Goal: Task Accomplishment & Management: Manage account settings

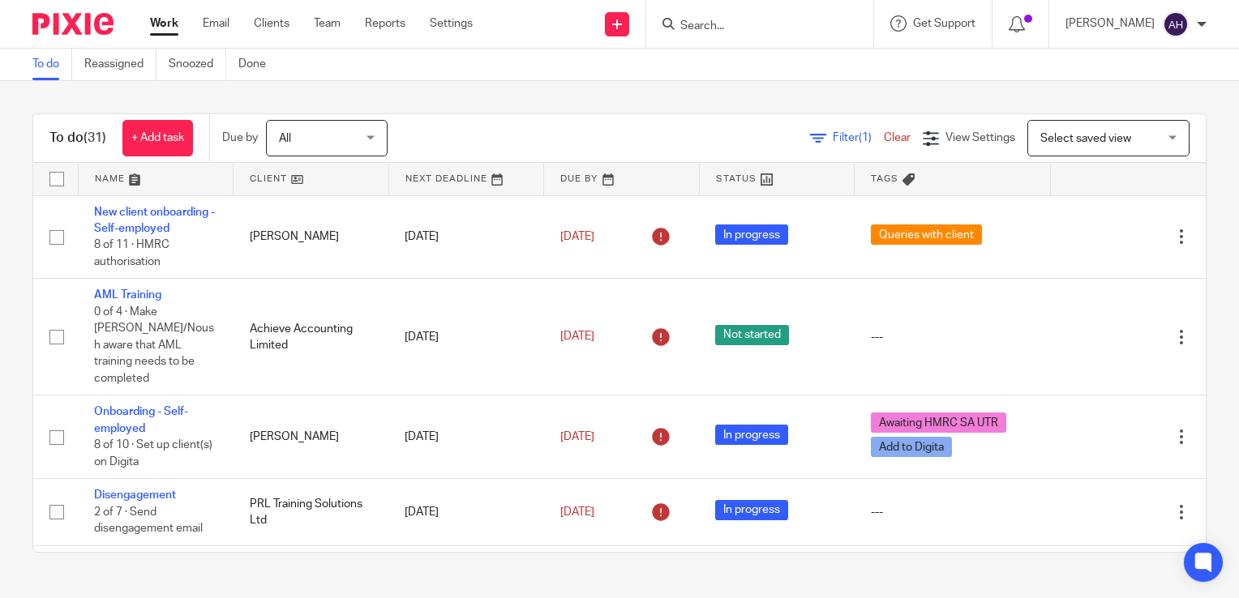
click at [740, 27] on input "Search" at bounding box center [752, 26] width 146 height 15
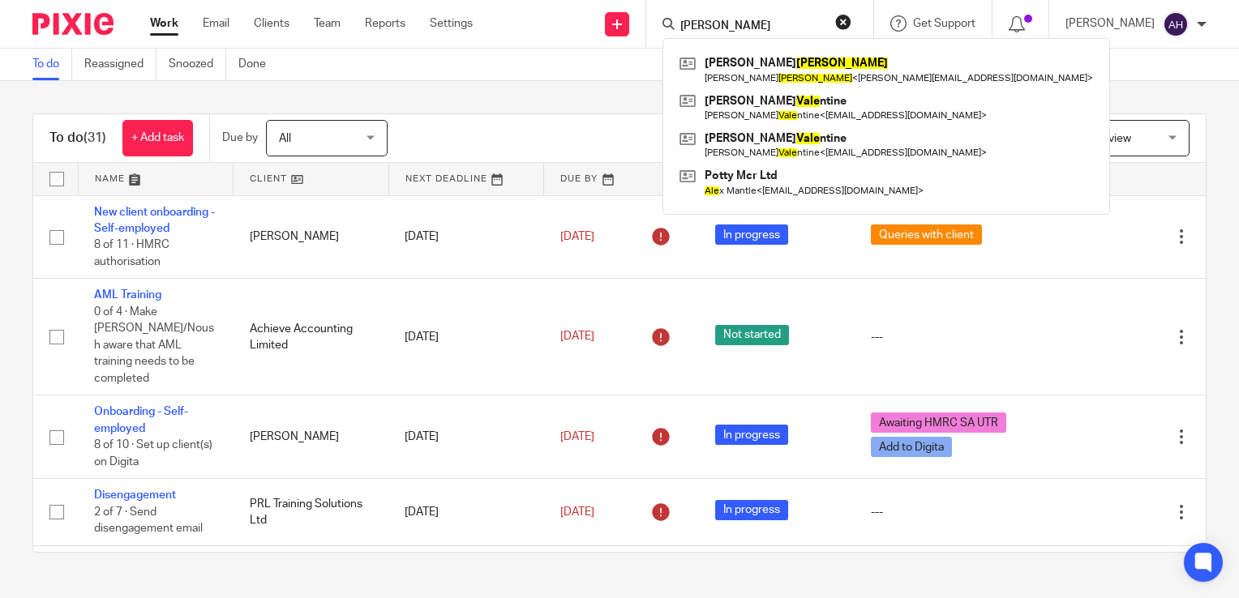
type input "dale"
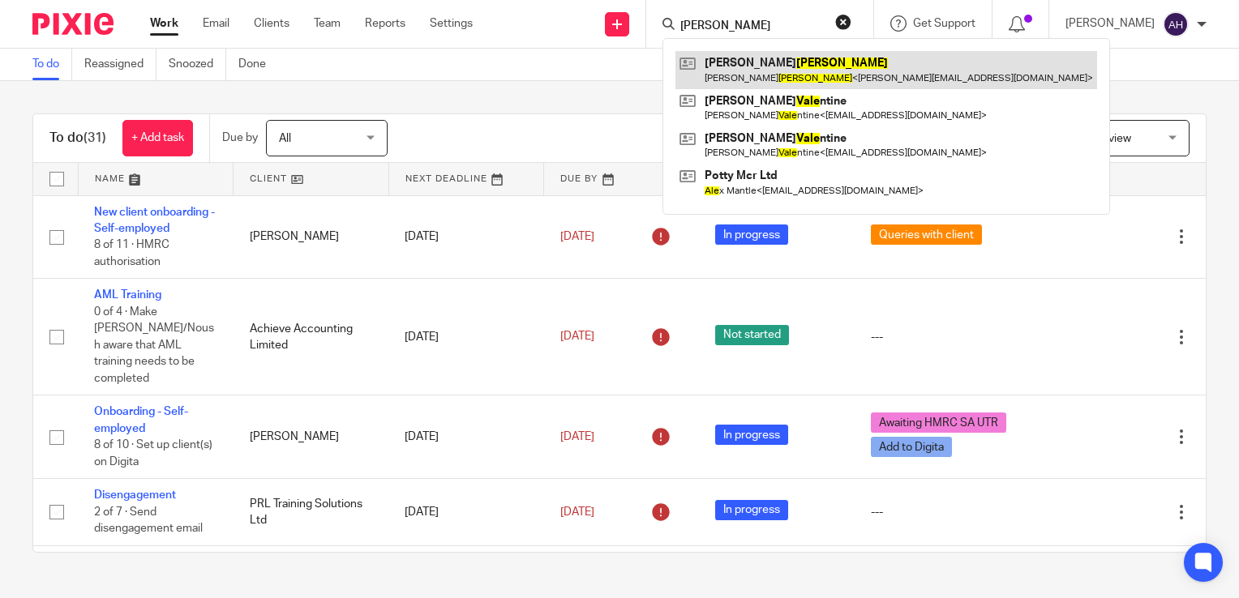
click at [759, 71] on link at bounding box center [887, 69] width 422 height 37
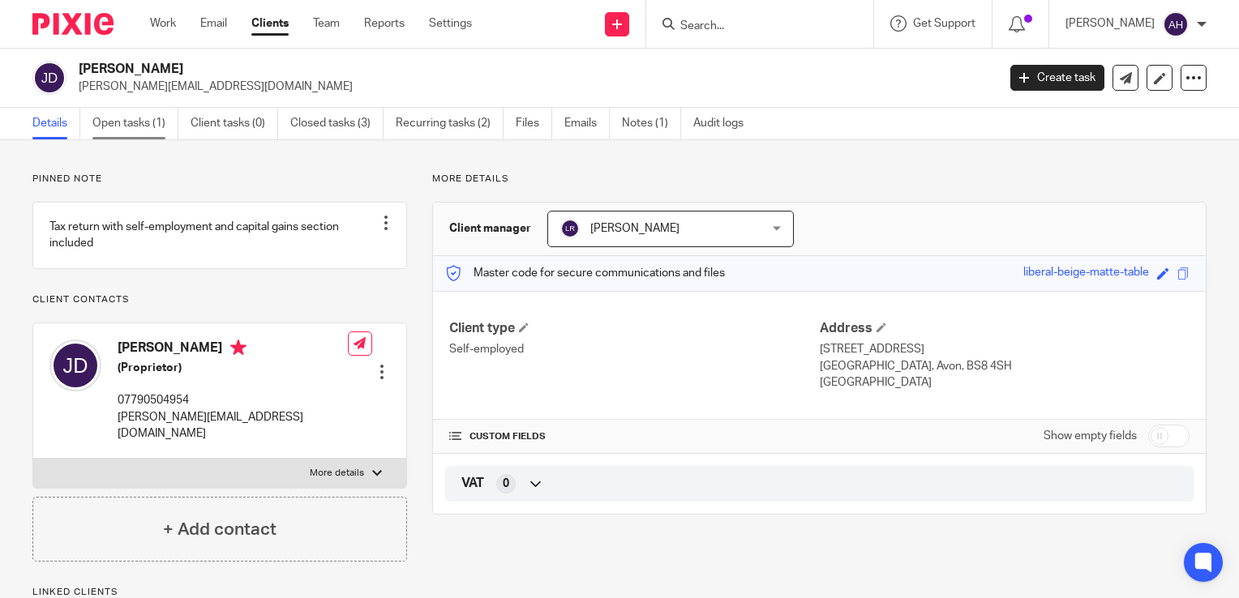
click at [143, 127] on link "Open tasks (1)" at bounding box center [135, 124] width 86 height 32
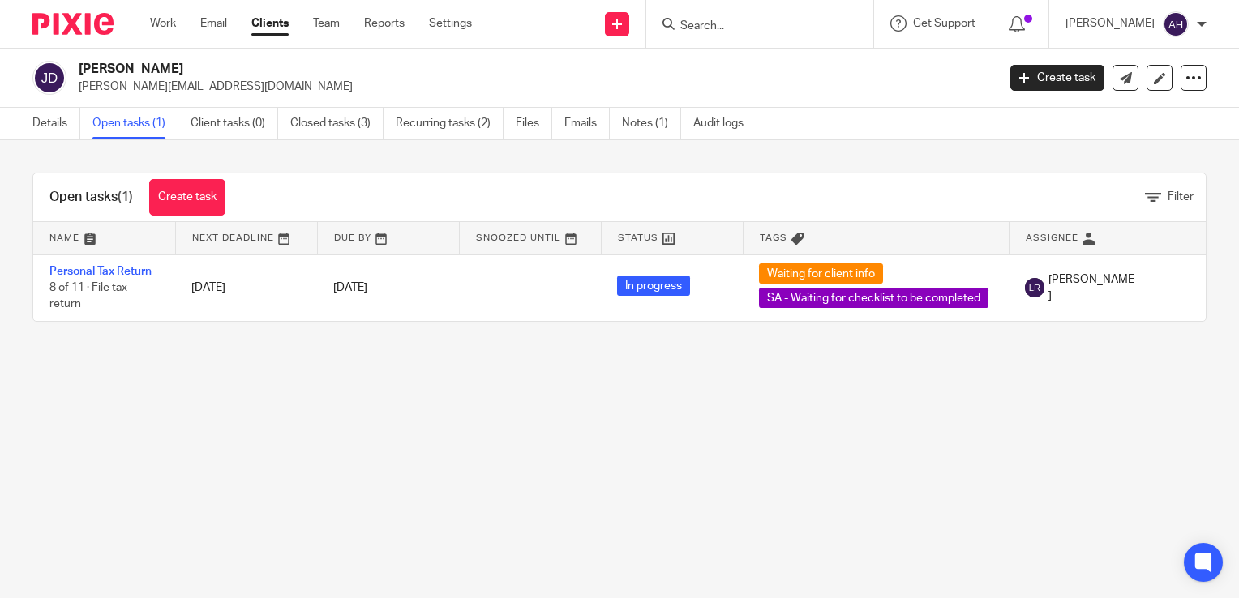
click at [736, 25] on input "Search" at bounding box center [752, 26] width 146 height 15
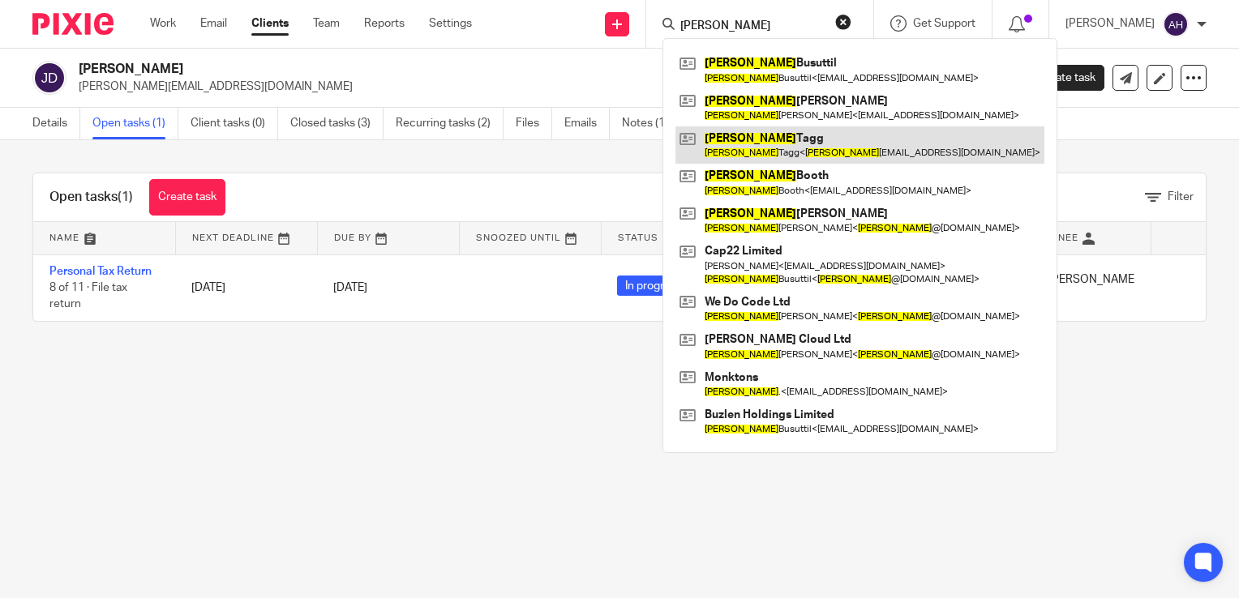
type input "david"
click at [769, 144] on link at bounding box center [860, 145] width 369 height 37
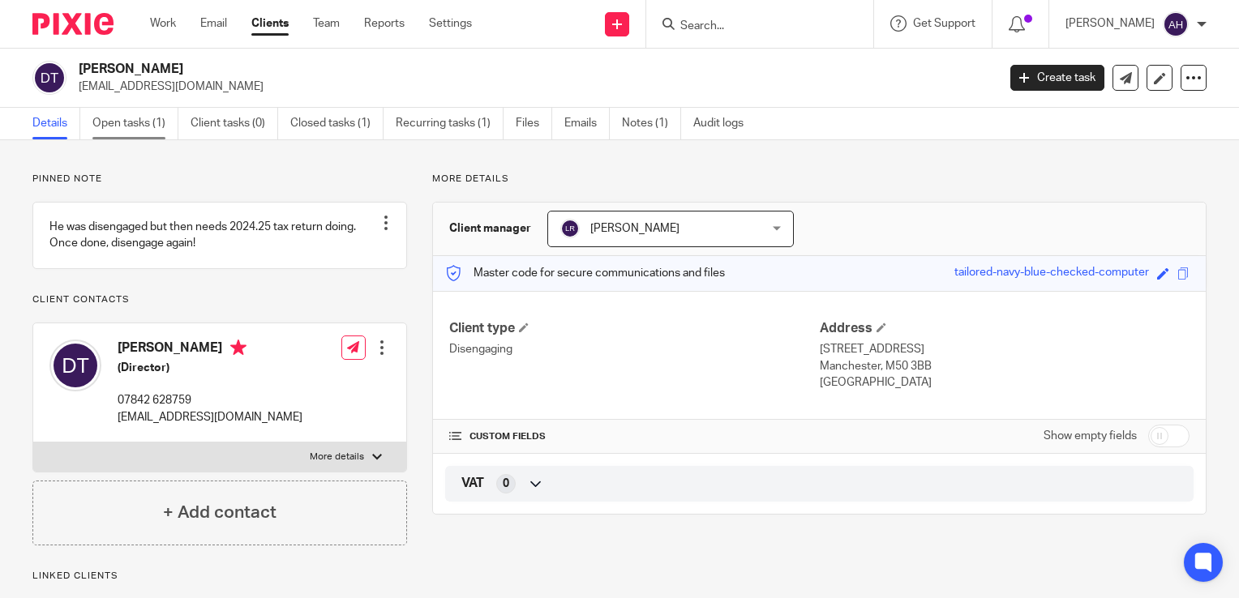
click at [123, 125] on link "Open tasks (1)" at bounding box center [135, 124] width 86 height 32
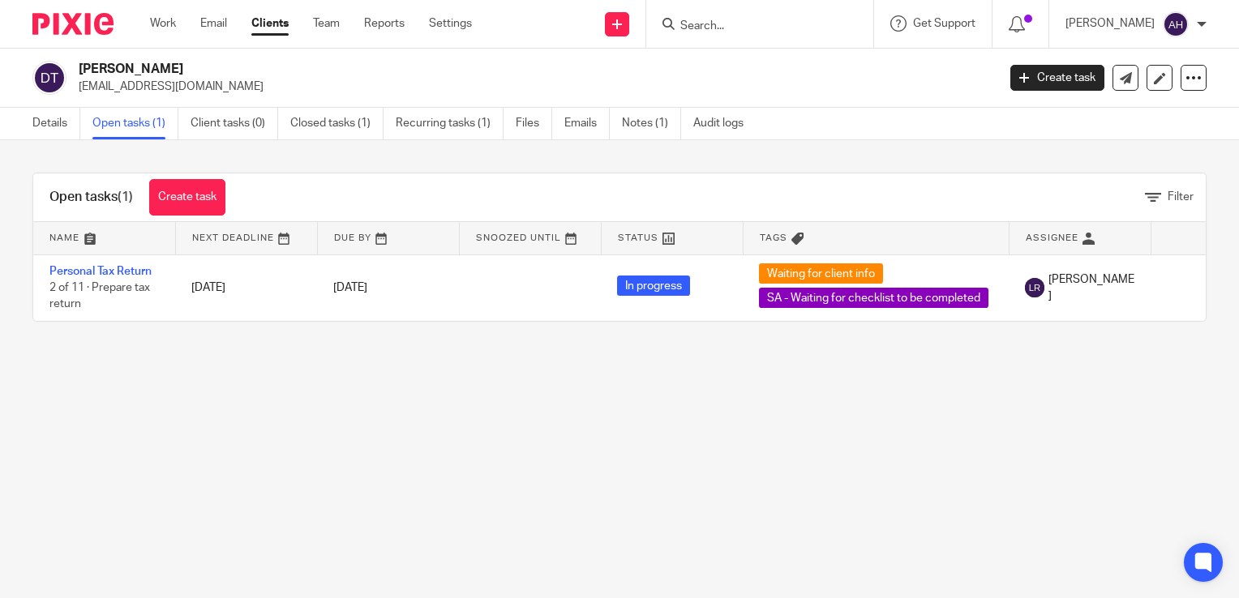
click at [720, 24] on input "Search" at bounding box center [752, 26] width 146 height 15
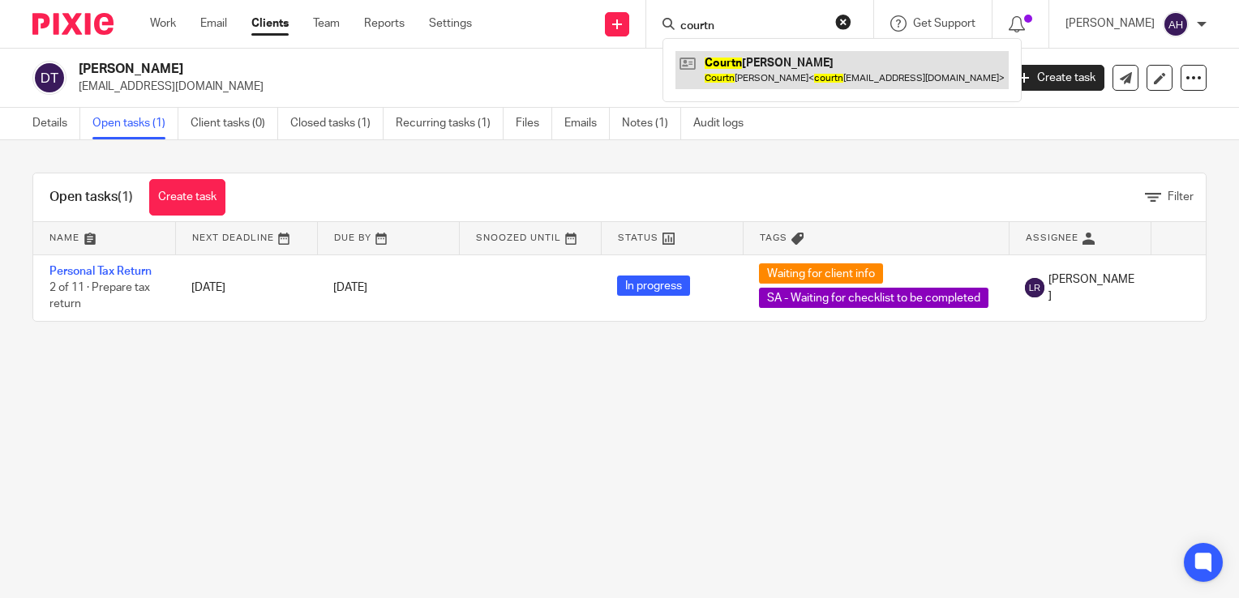
type input "courtn"
click at [751, 62] on link at bounding box center [842, 69] width 333 height 37
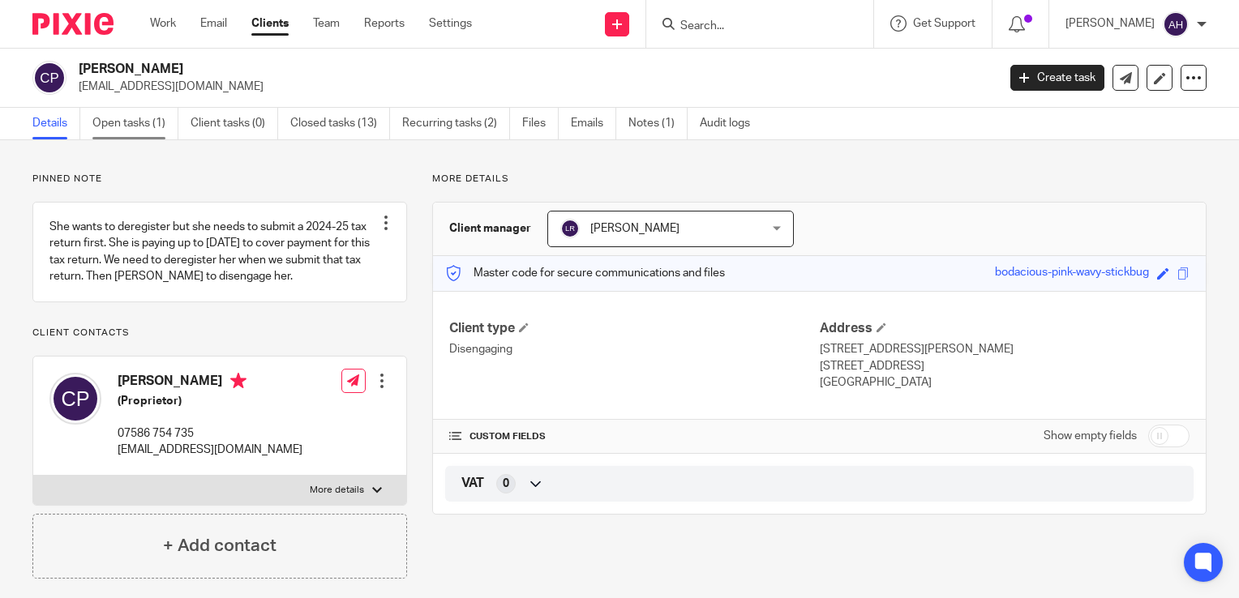
click at [130, 122] on link "Open tasks (1)" at bounding box center [135, 124] width 86 height 32
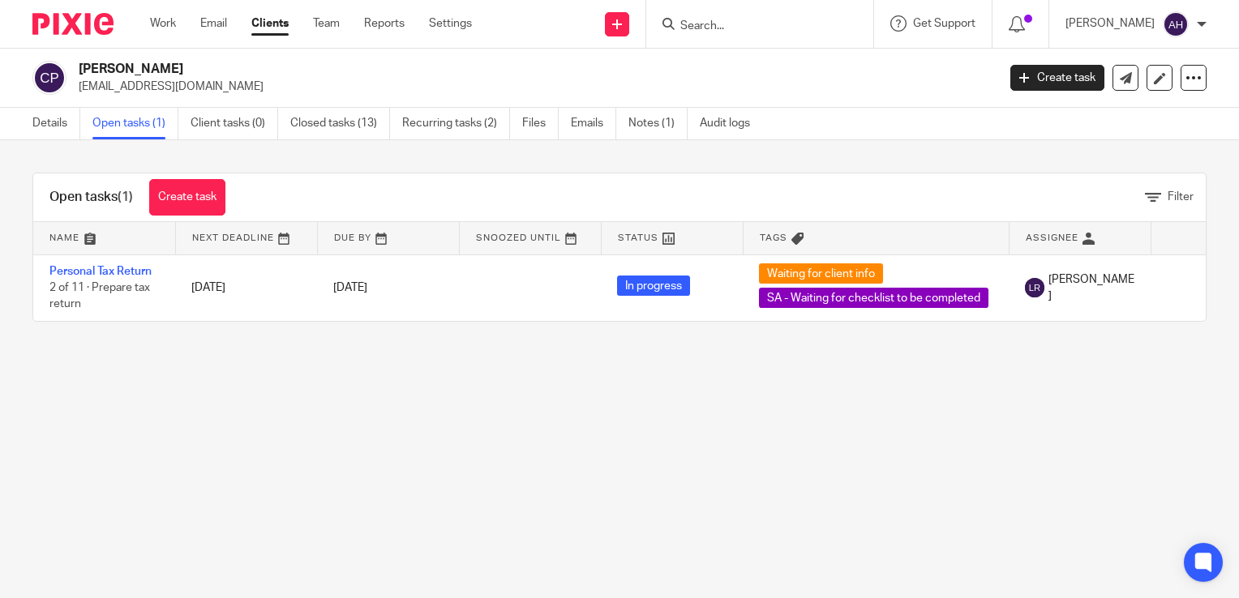
click at [736, 26] on input "Search" at bounding box center [752, 26] width 146 height 15
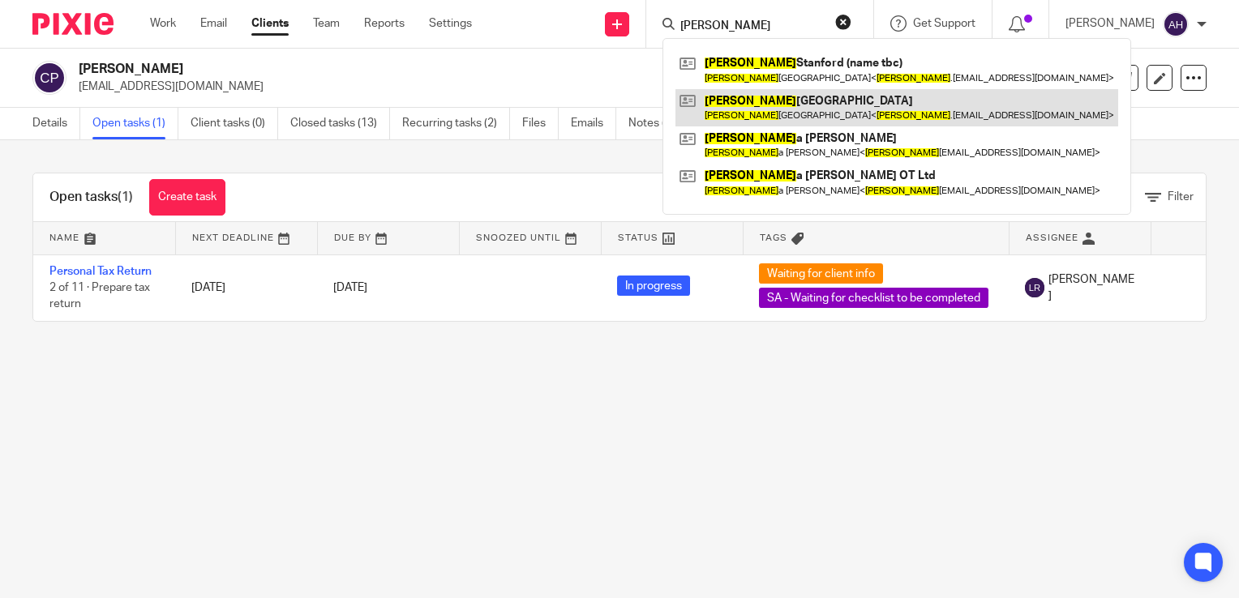
type input "helen"
click at [805, 101] on link at bounding box center [897, 107] width 443 height 37
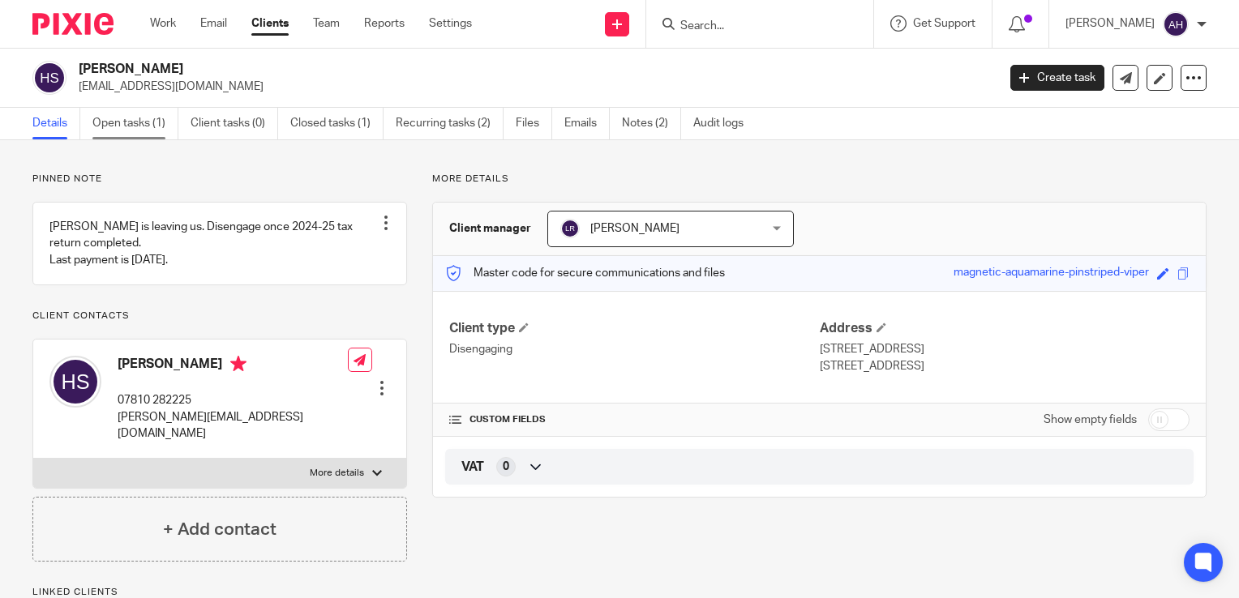
click at [133, 125] on link "Open tasks (1)" at bounding box center [135, 124] width 86 height 32
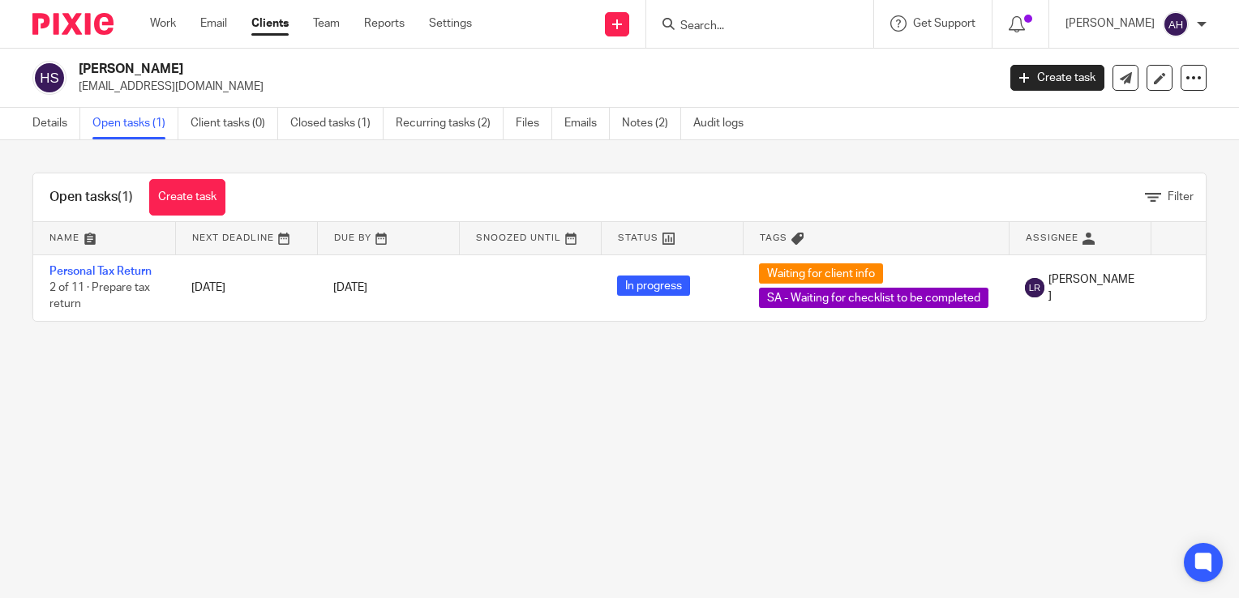
click at [714, 23] on input "Search" at bounding box center [752, 26] width 146 height 15
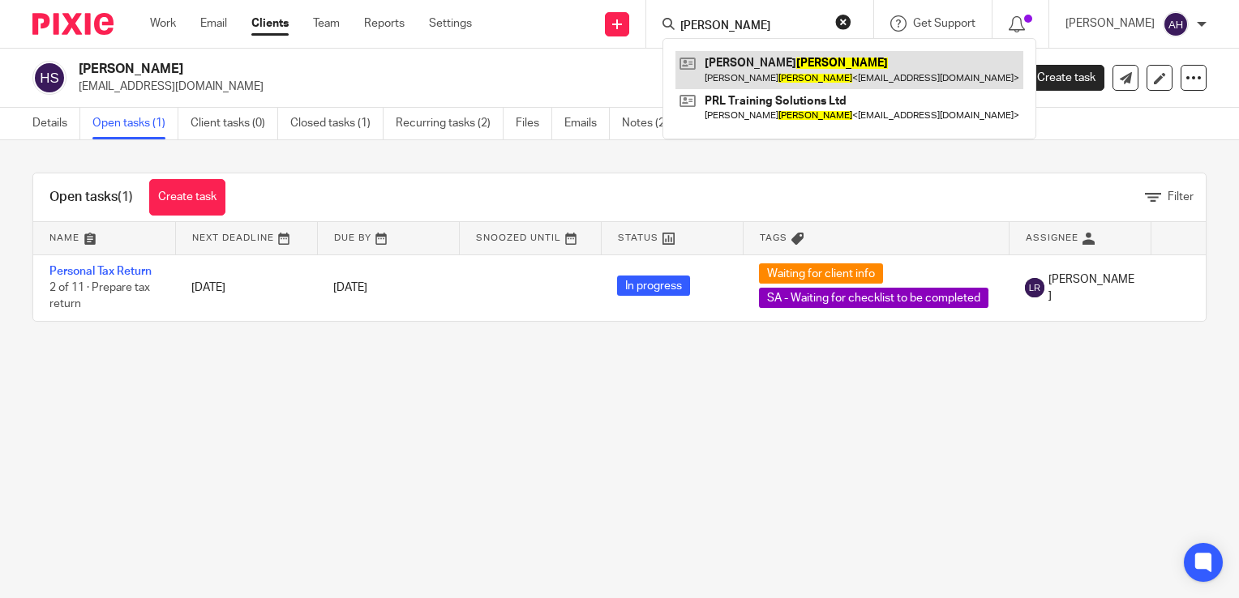
type input "lappin"
click at [761, 66] on link at bounding box center [850, 69] width 348 height 37
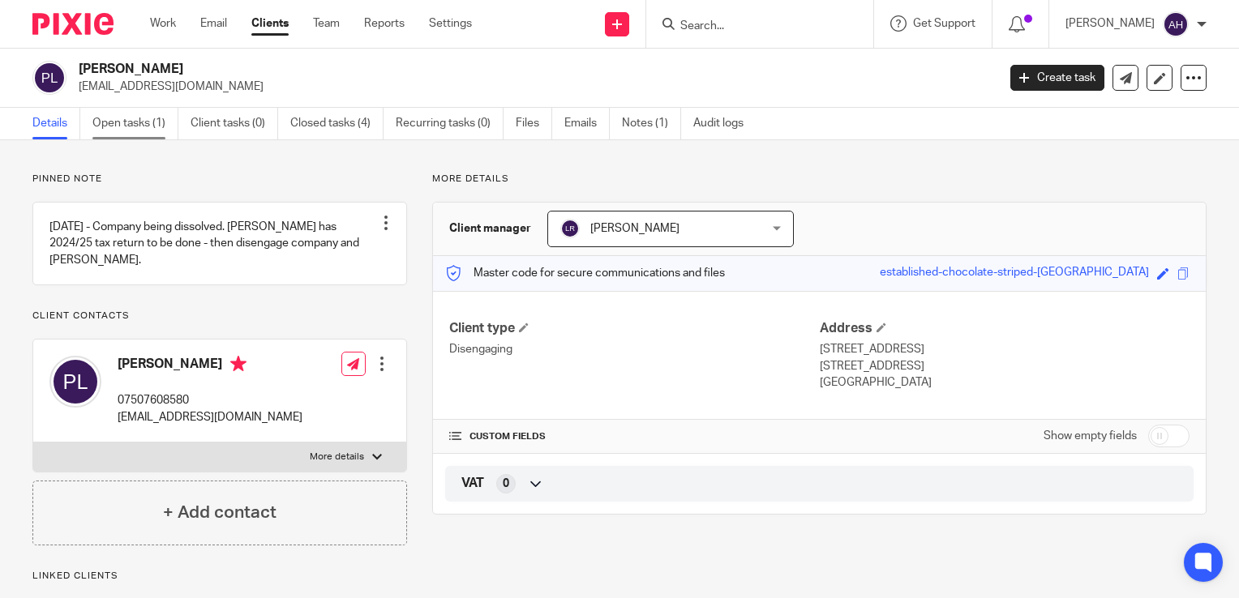
click at [139, 118] on link "Open tasks (1)" at bounding box center [135, 124] width 86 height 32
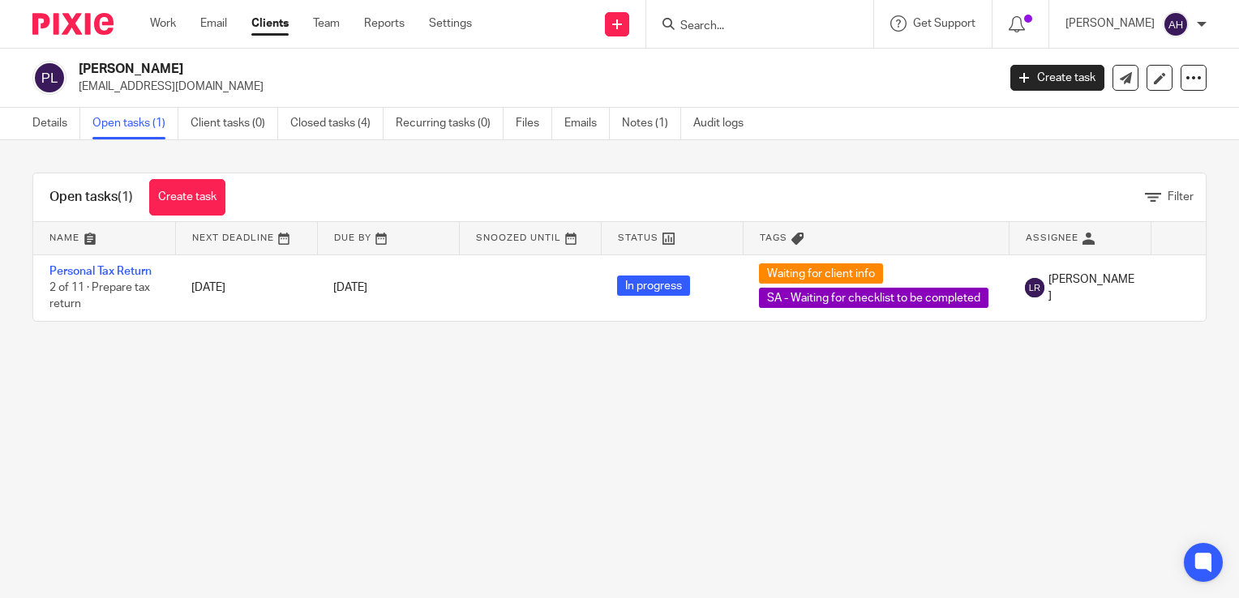
click at [726, 26] on input "Search" at bounding box center [752, 26] width 146 height 15
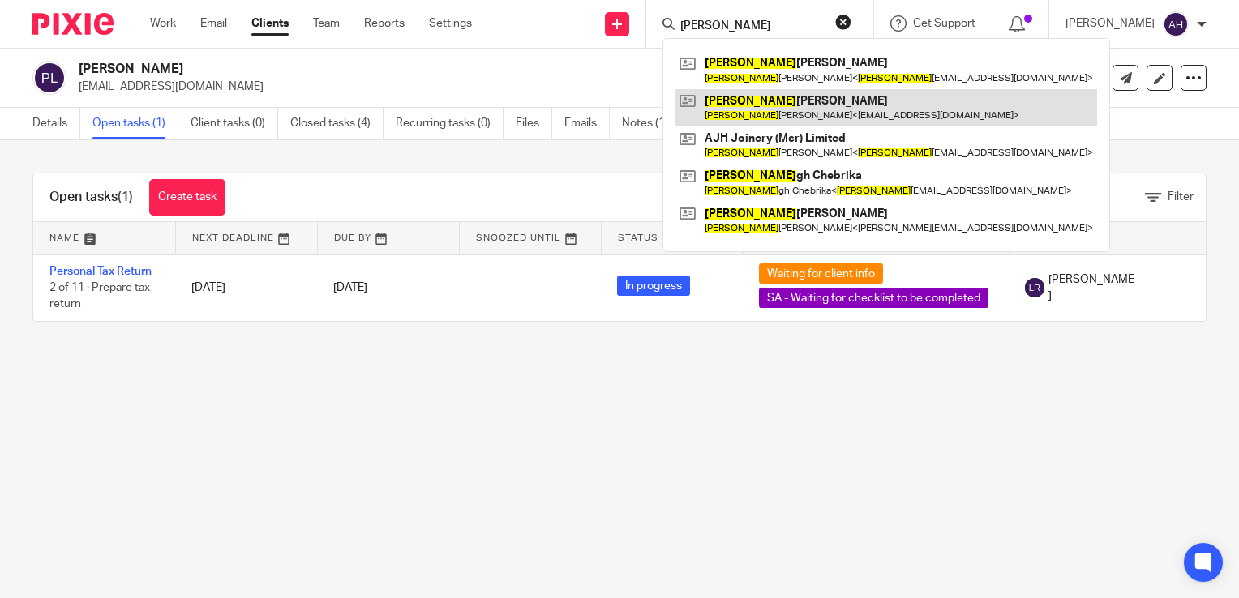
type input "[PERSON_NAME]"
click at [795, 112] on link at bounding box center [887, 107] width 422 height 37
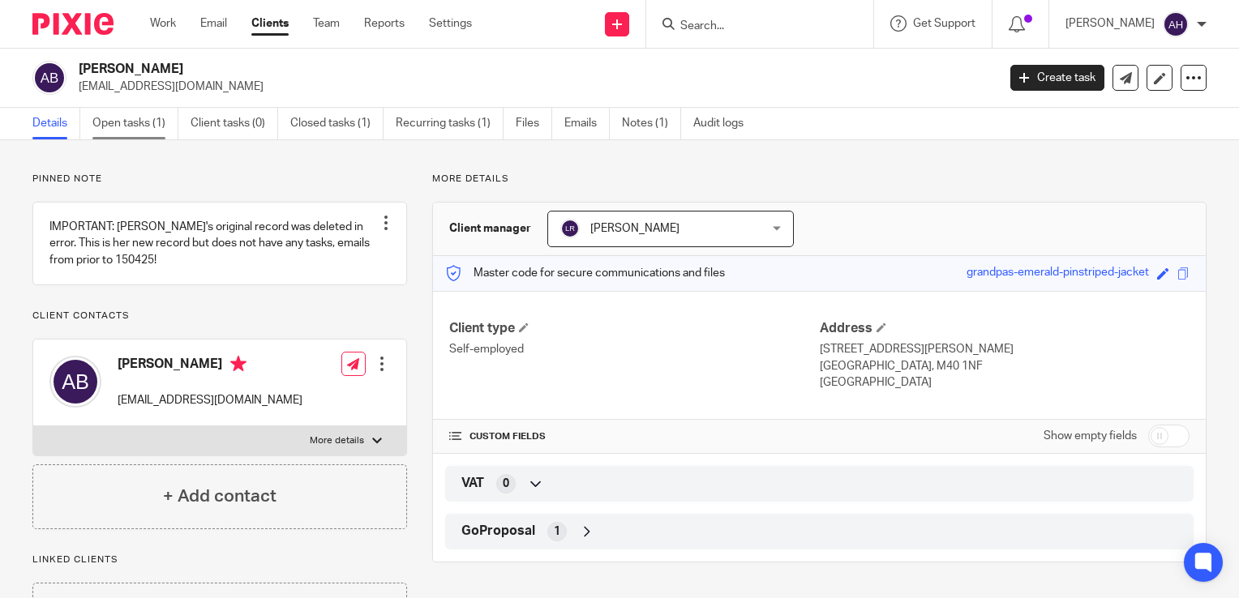
click at [134, 125] on link "Open tasks (1)" at bounding box center [135, 124] width 86 height 32
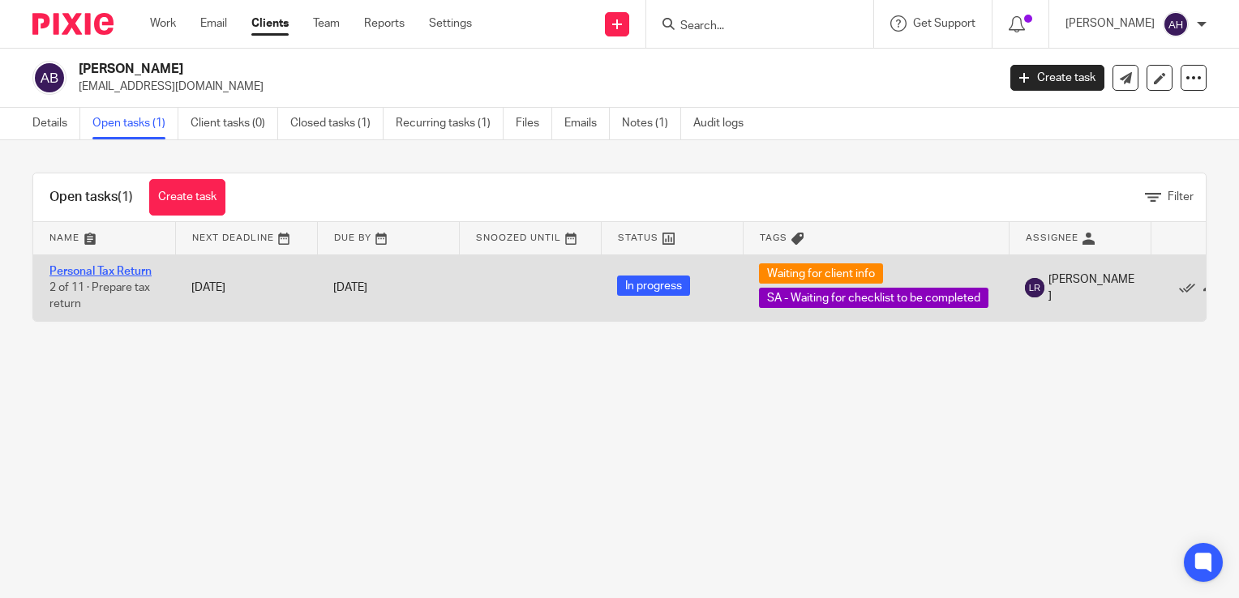
click at [131, 269] on link "Personal Tax Return" at bounding box center [100, 271] width 102 height 11
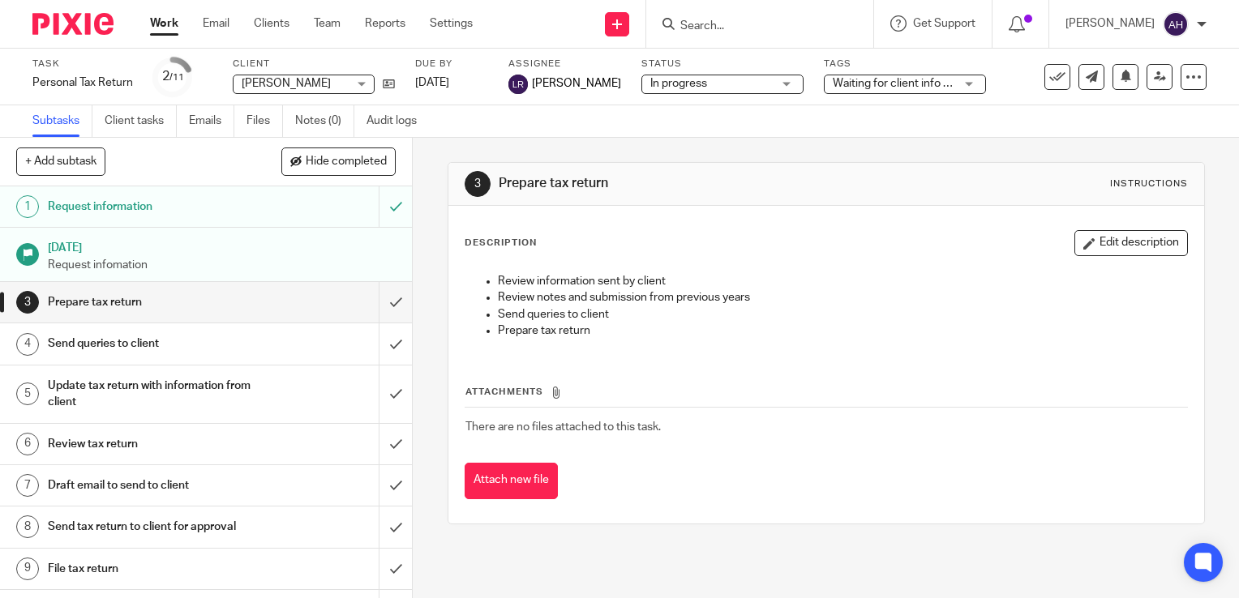
click at [928, 84] on div "Waiting for client info + 1" at bounding box center [905, 84] width 162 height 19
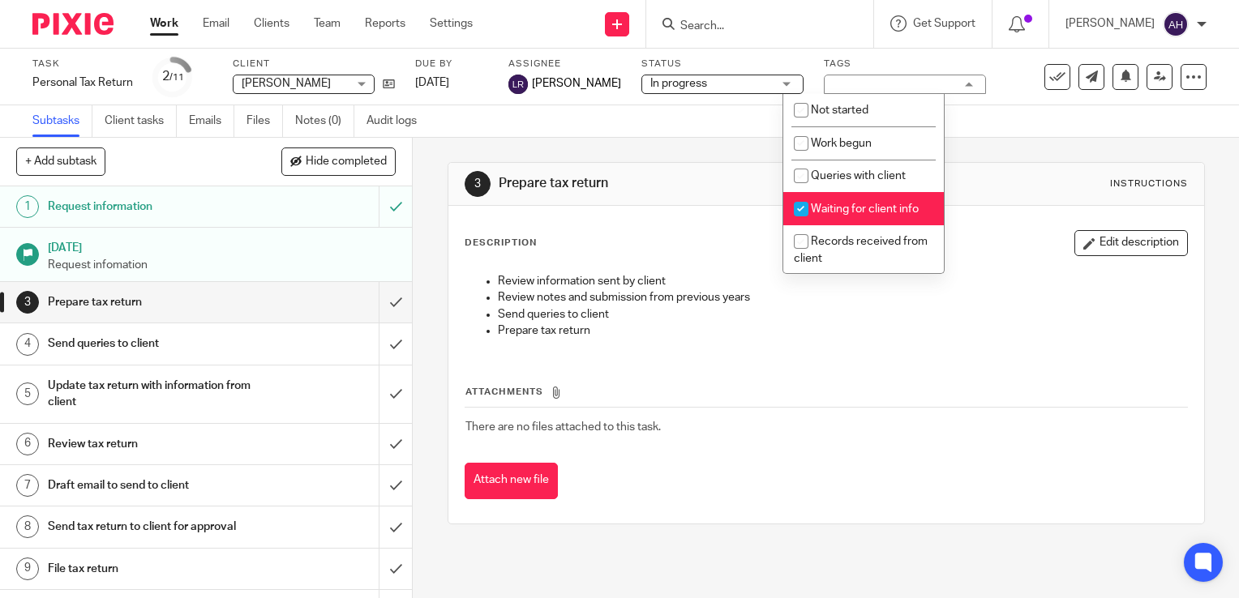
click at [798, 209] on input "checkbox" at bounding box center [801, 209] width 31 height 31
checkbox input "false"
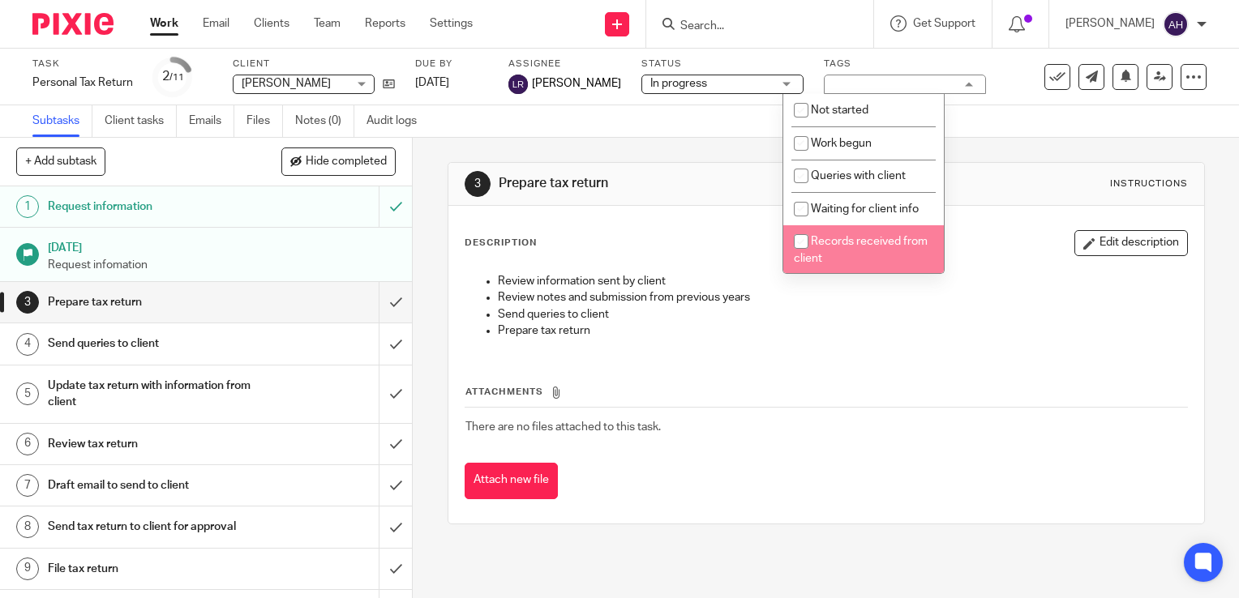
click at [801, 242] on input "checkbox" at bounding box center [801, 241] width 31 height 31
checkbox input "true"
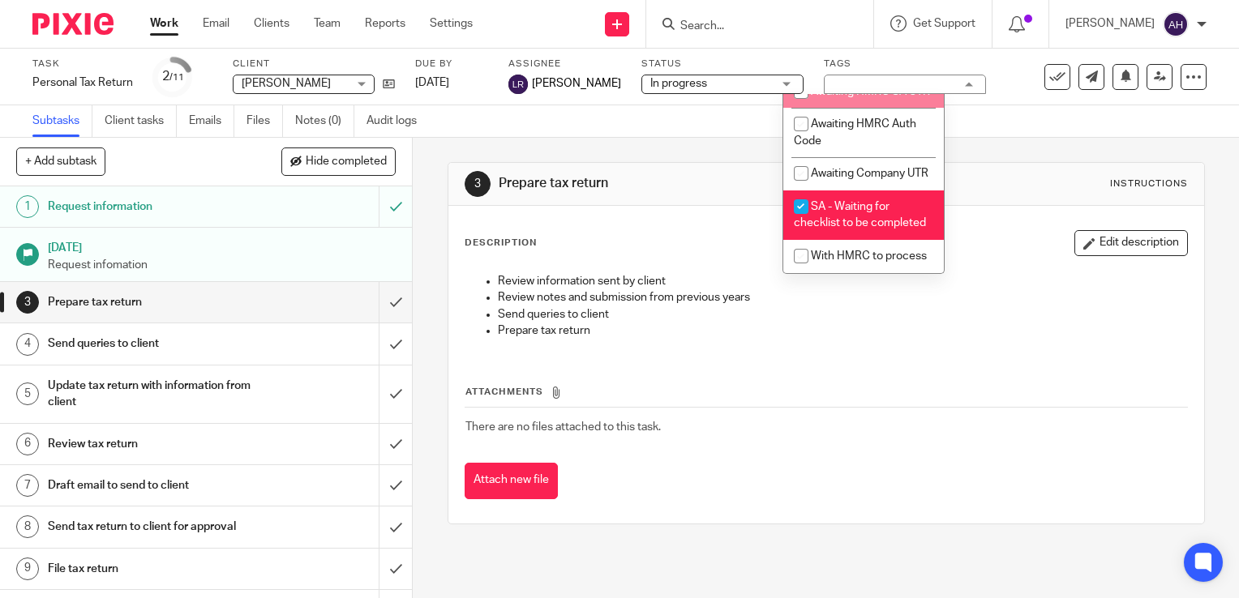
scroll to position [705, 0]
click at [800, 191] on input "checkbox" at bounding box center [801, 206] width 31 height 31
checkbox input "false"
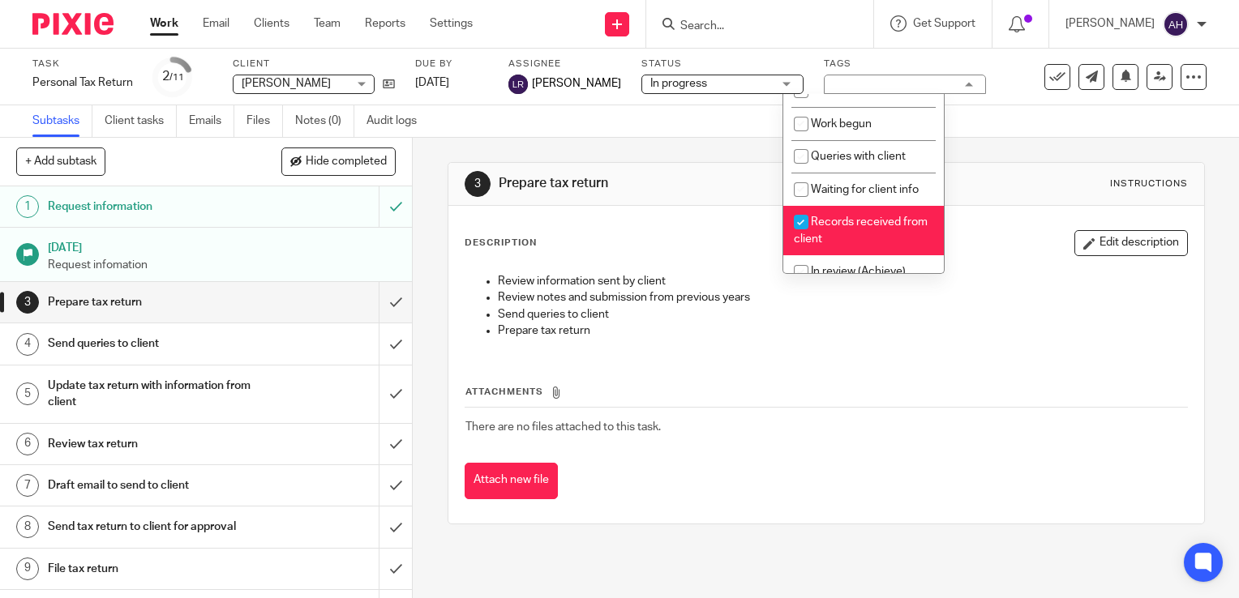
scroll to position [0, 0]
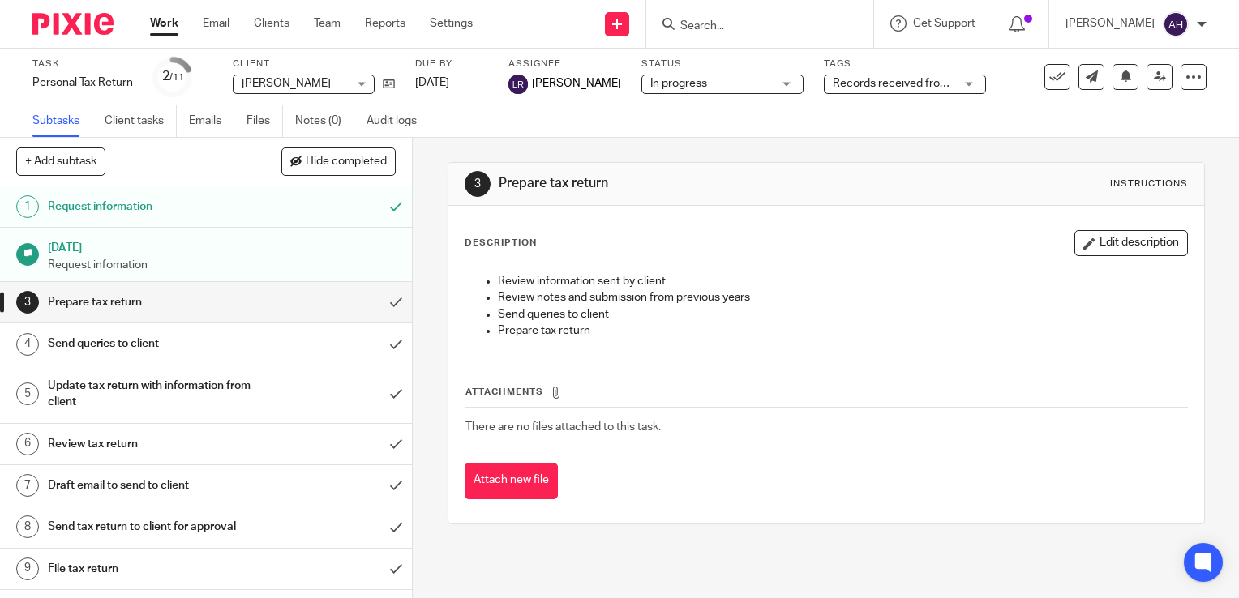
click at [420, 212] on div "3 Prepare tax return Instructions Description Edit description Review informati…" at bounding box center [826, 368] width 826 height 461
click at [386, 84] on icon at bounding box center [389, 84] width 12 height 12
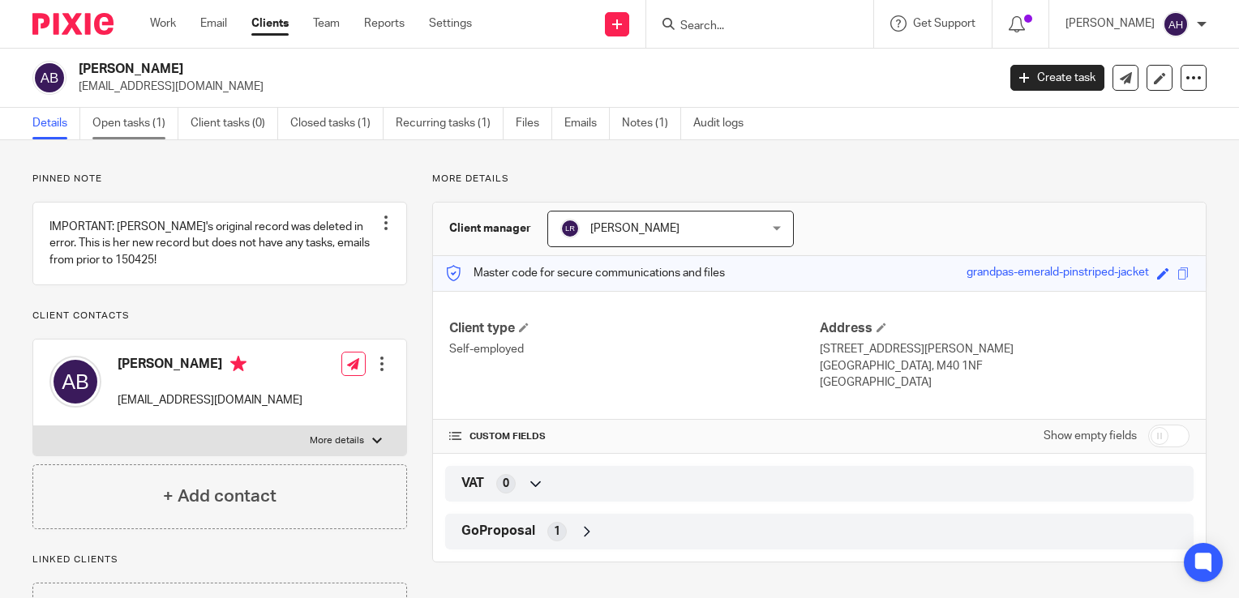
click at [134, 128] on link "Open tasks (1)" at bounding box center [135, 124] width 86 height 32
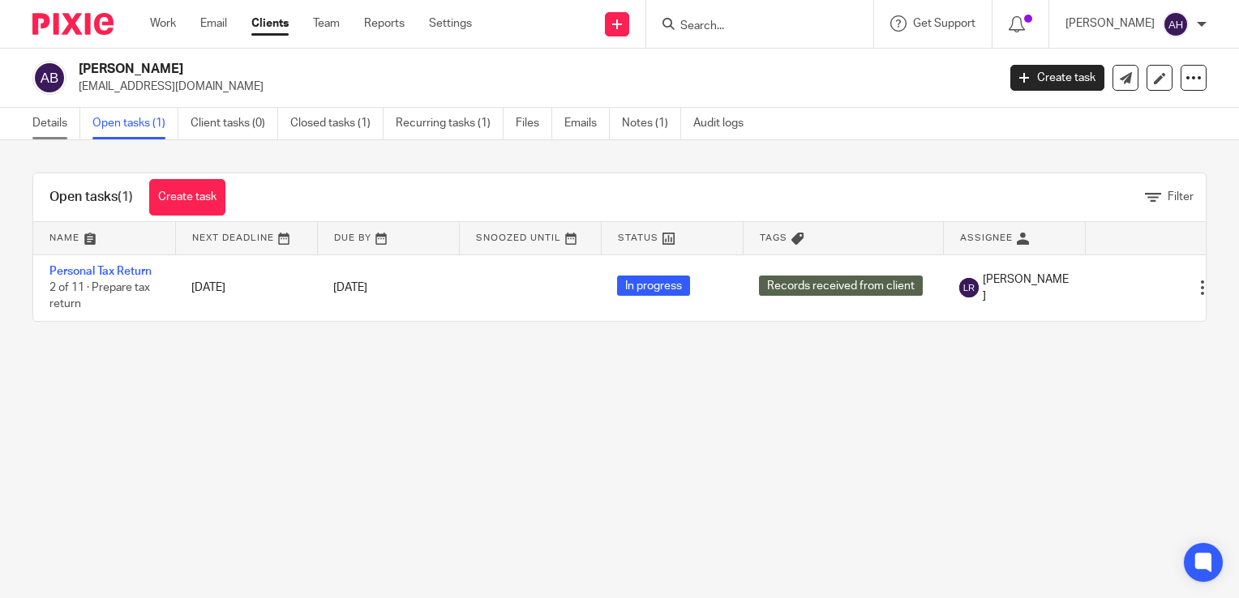
click at [48, 124] on link "Details" at bounding box center [56, 124] width 48 height 32
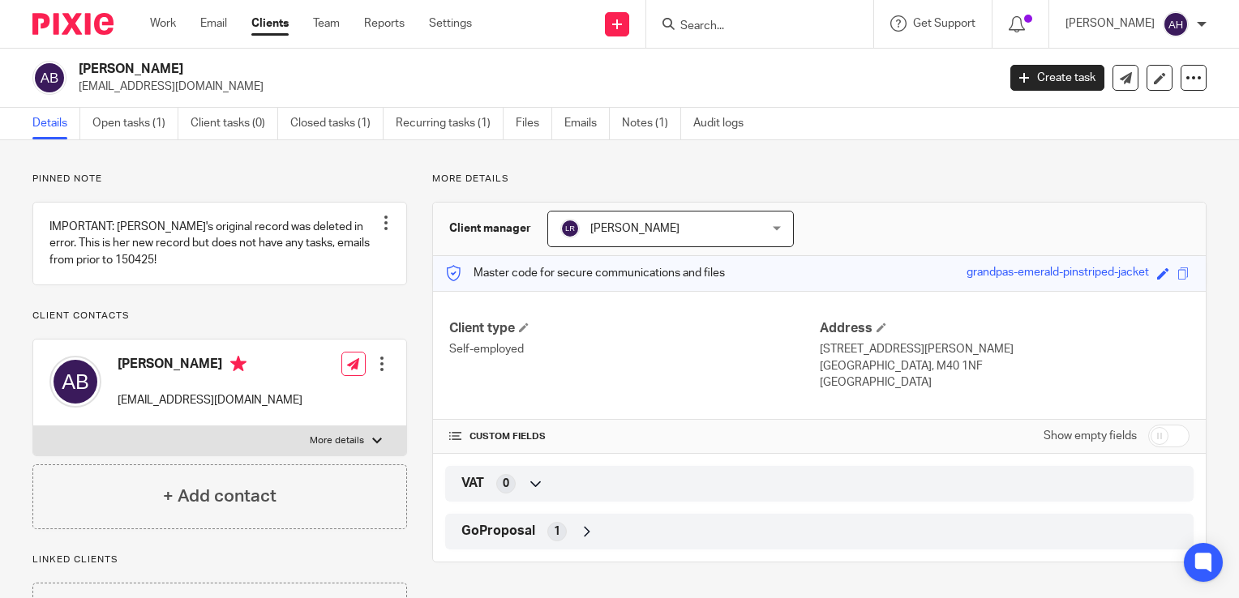
click at [720, 21] on input "Search" at bounding box center [752, 26] width 146 height 15
type input "ajh"
click at [851, 23] on button "reset" at bounding box center [843, 22] width 16 height 16
click at [708, 24] on input "Search" at bounding box center [752, 26] width 146 height 15
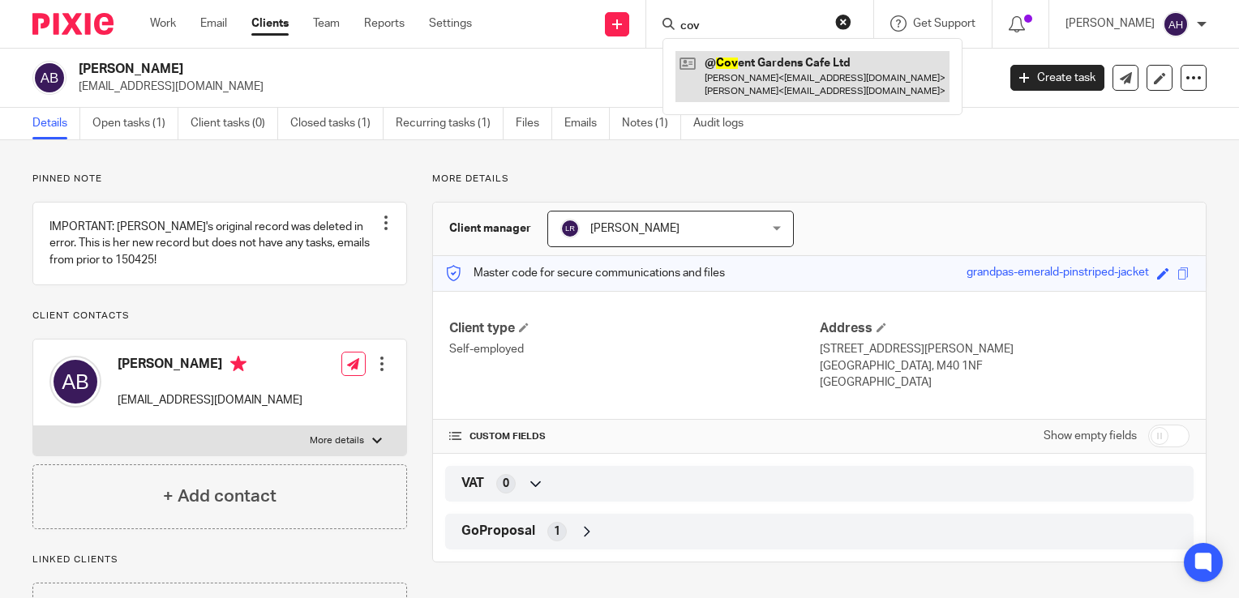
type input "cov"
click at [809, 76] on link at bounding box center [813, 76] width 274 height 50
